Goal: Transaction & Acquisition: Purchase product/service

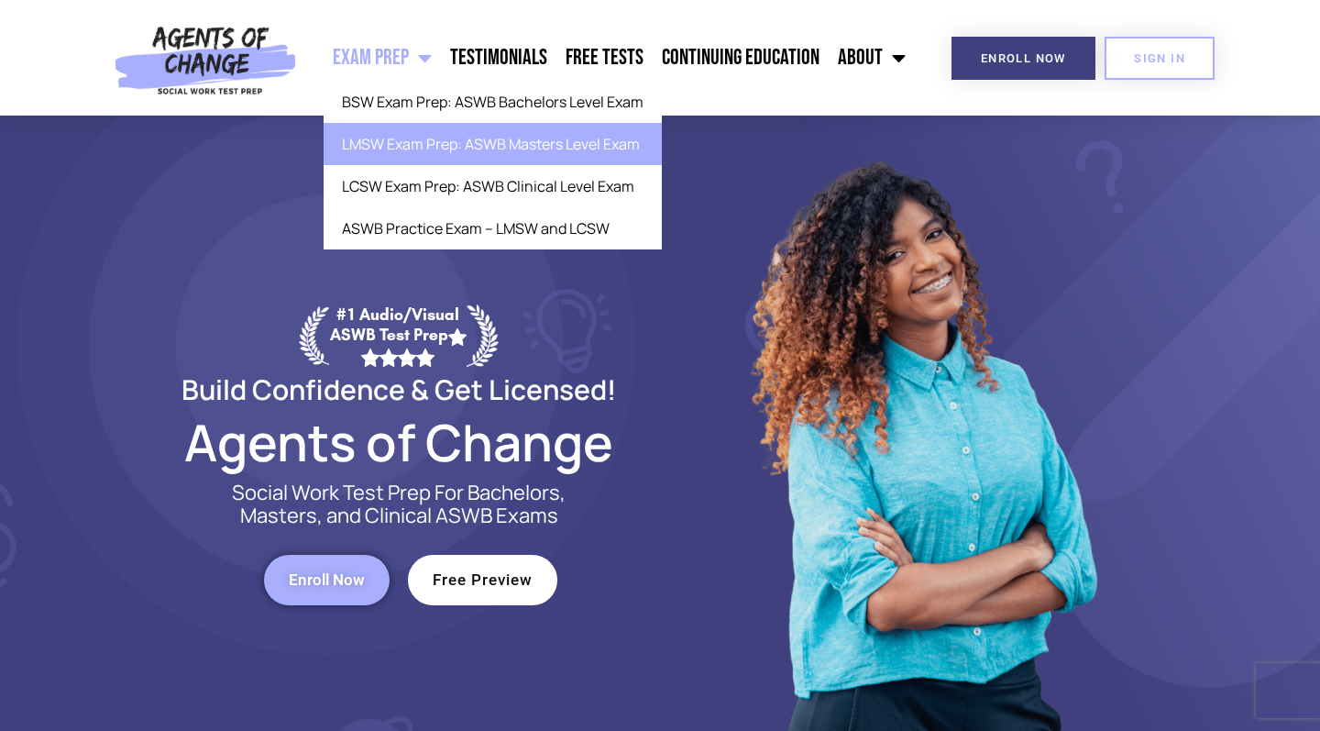
click at [433, 146] on link "LMSW Exam Prep: ASWB Masters Level Exam" at bounding box center [493, 144] width 338 height 42
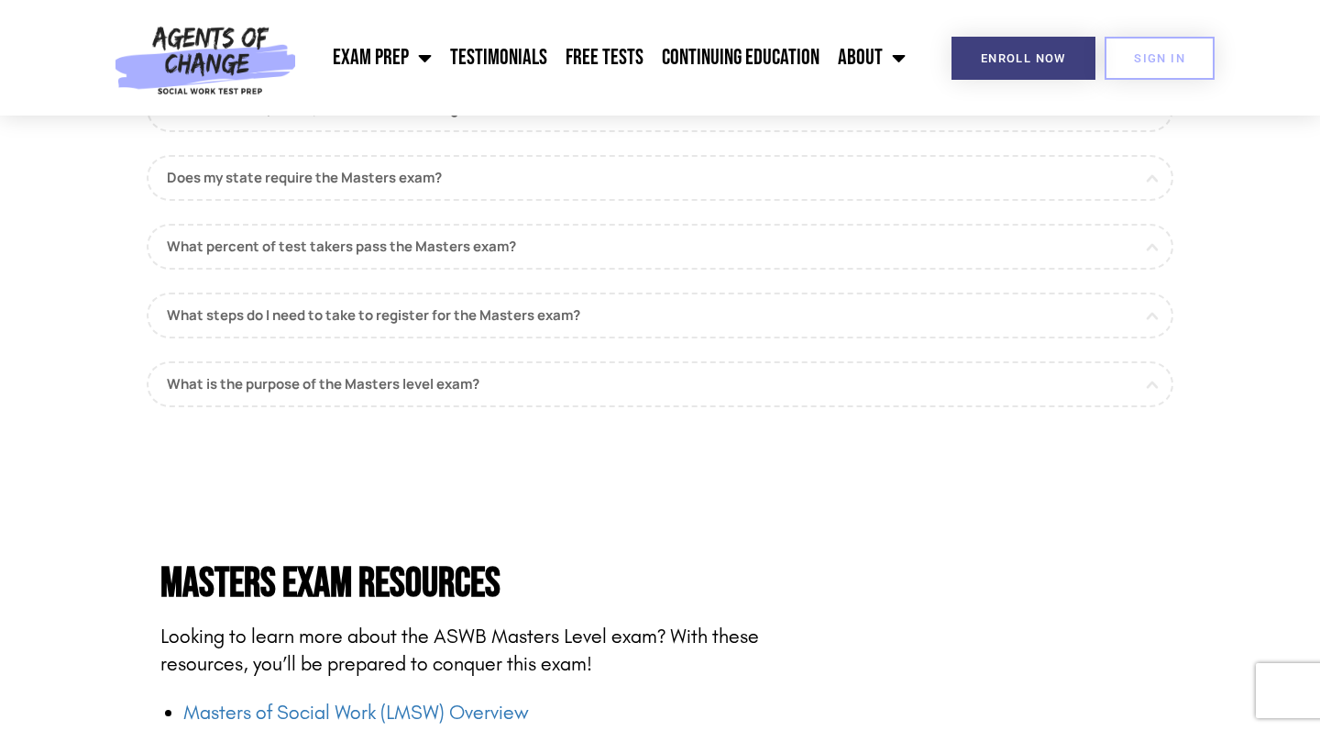
scroll to position [1776, 0]
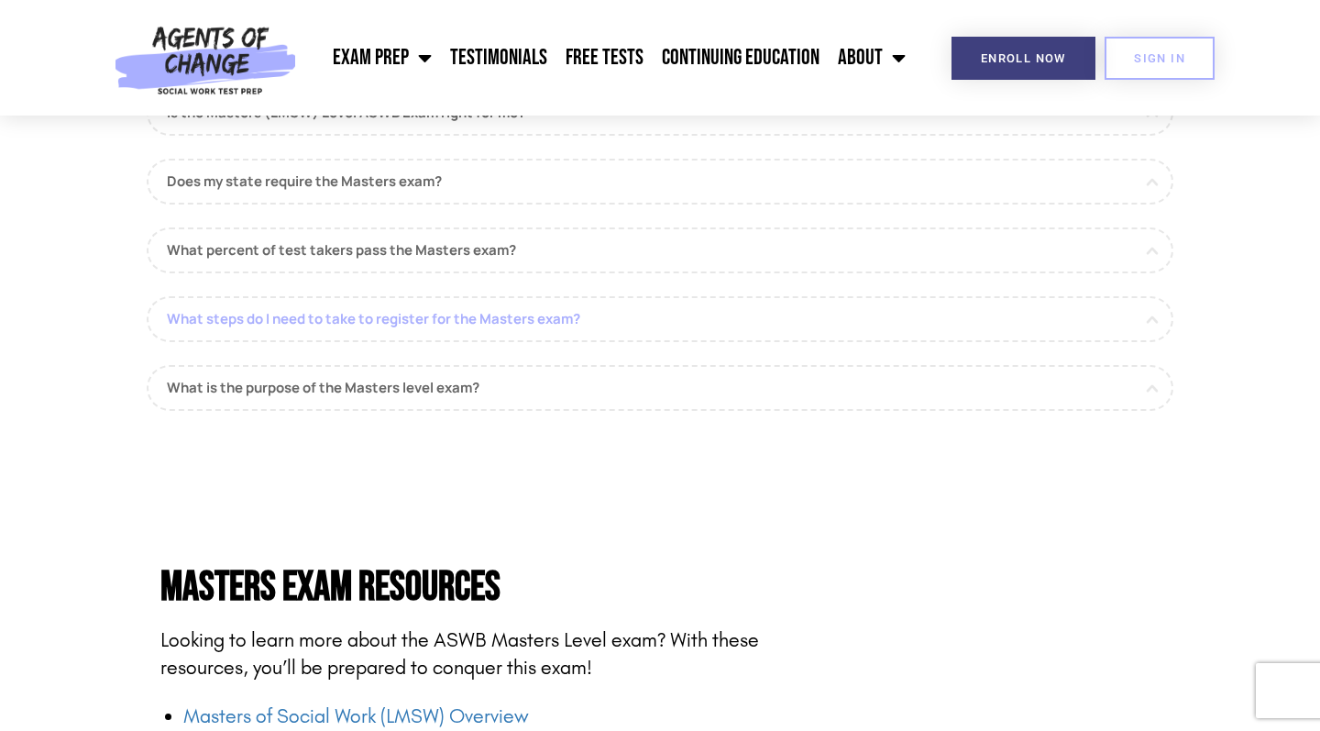
click at [577, 302] on link "What steps do I need to take to register for the Masters exam?" at bounding box center [660, 319] width 1027 height 46
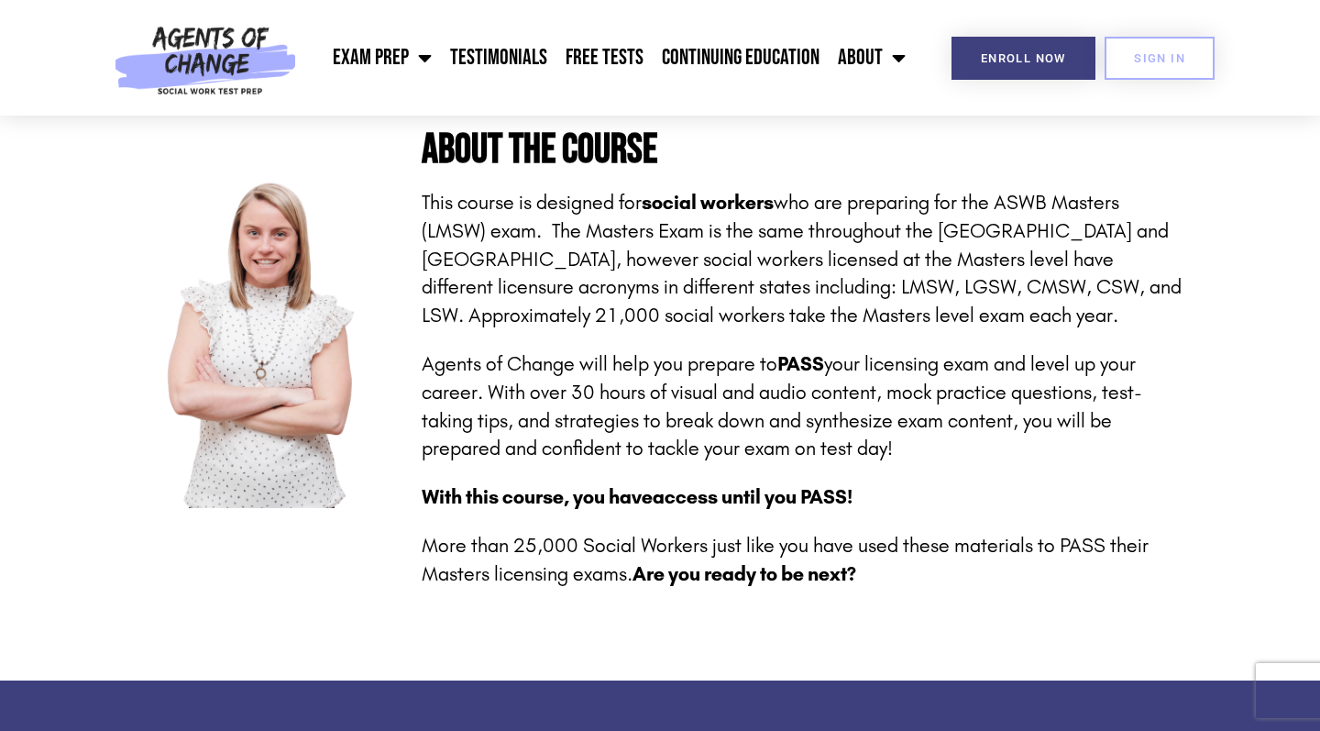
scroll to position [0, 0]
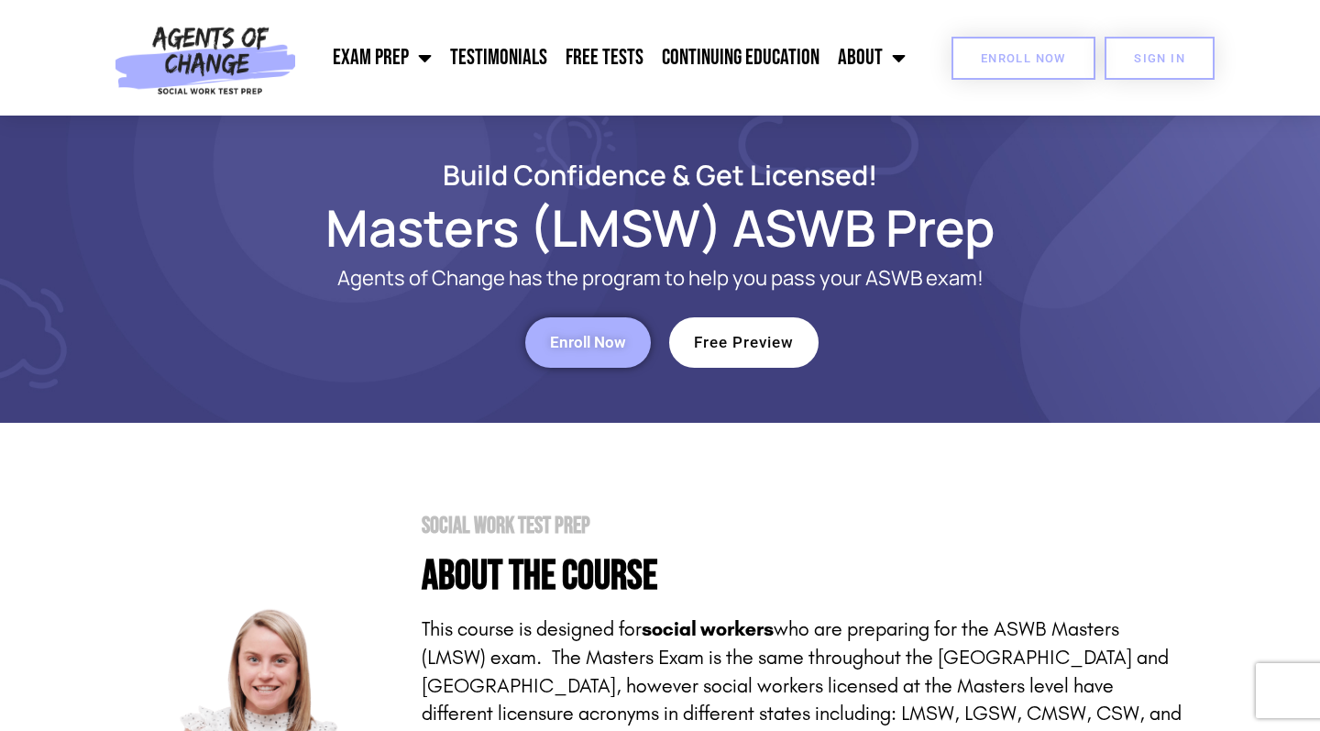
click at [996, 52] on span "Enroll Now" at bounding box center [1023, 58] width 85 height 12
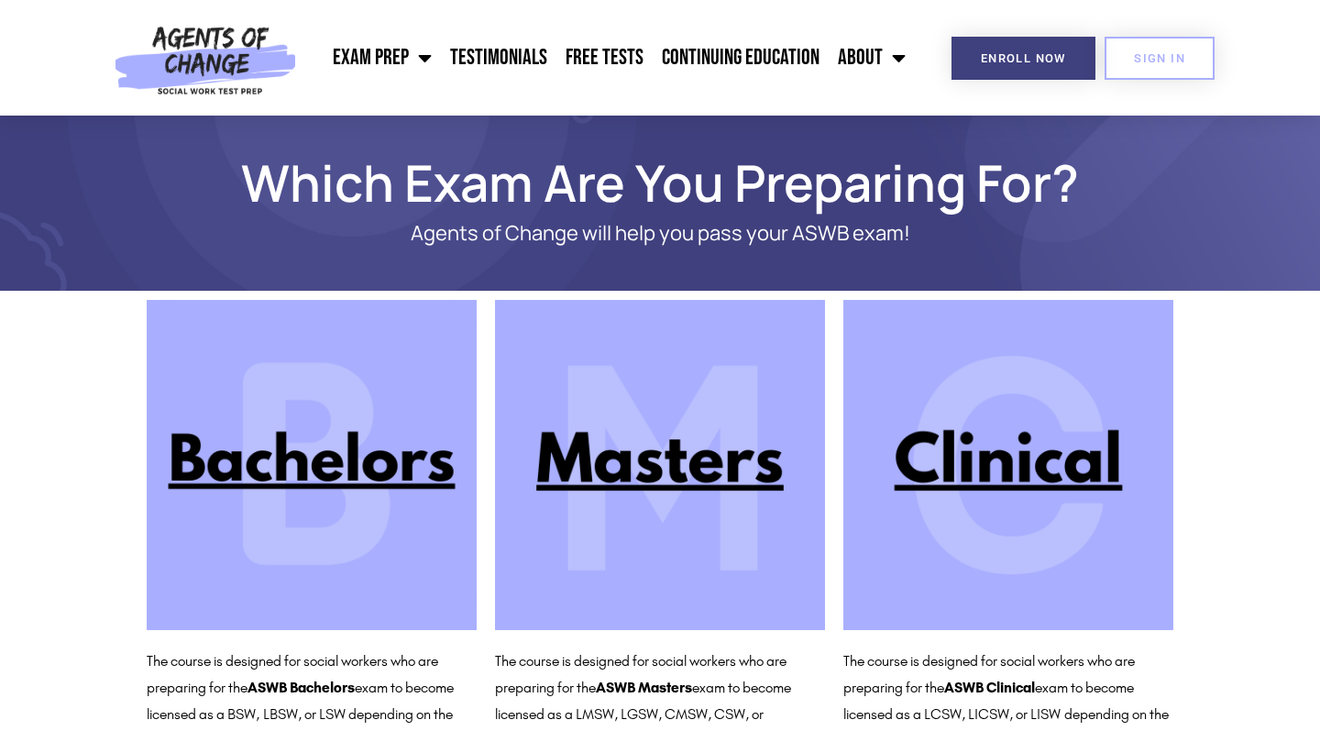
scroll to position [75, 0]
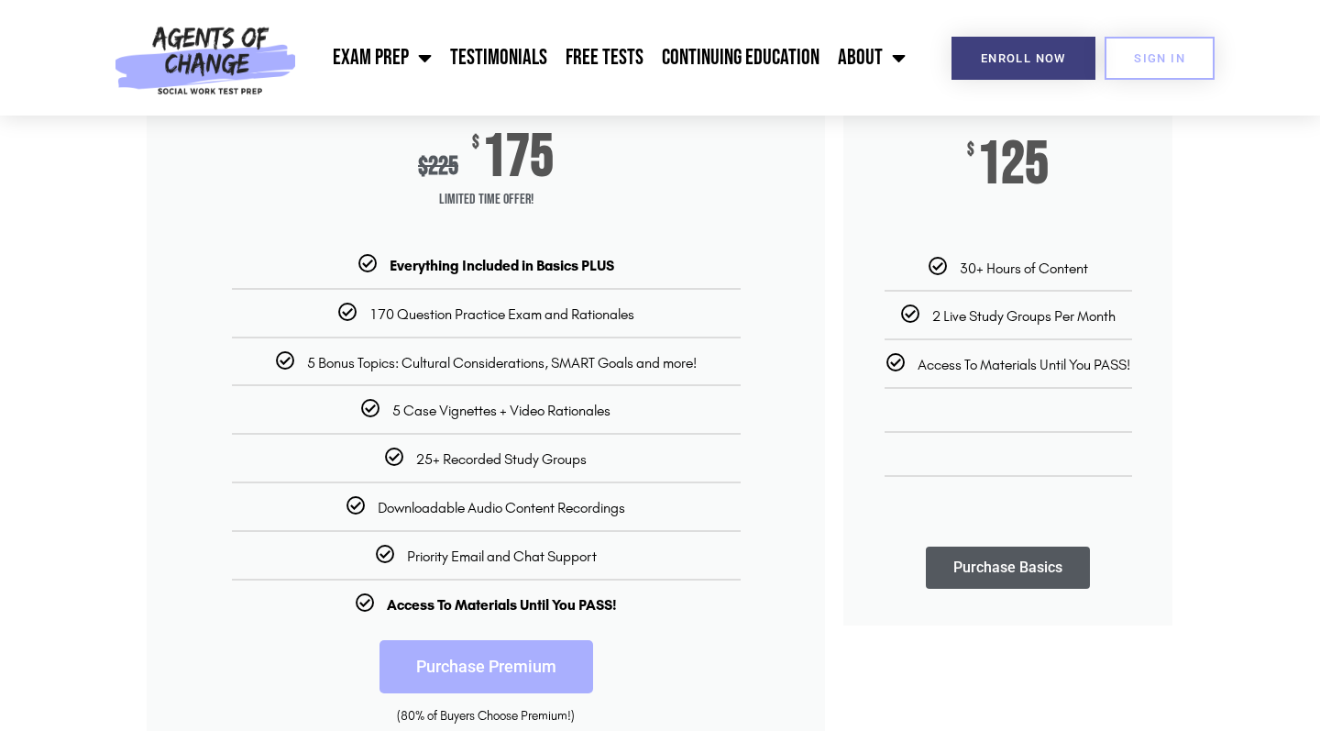
scroll to position [316, 0]
